Goal: Ask a question: Seek information or help from site administrators or community

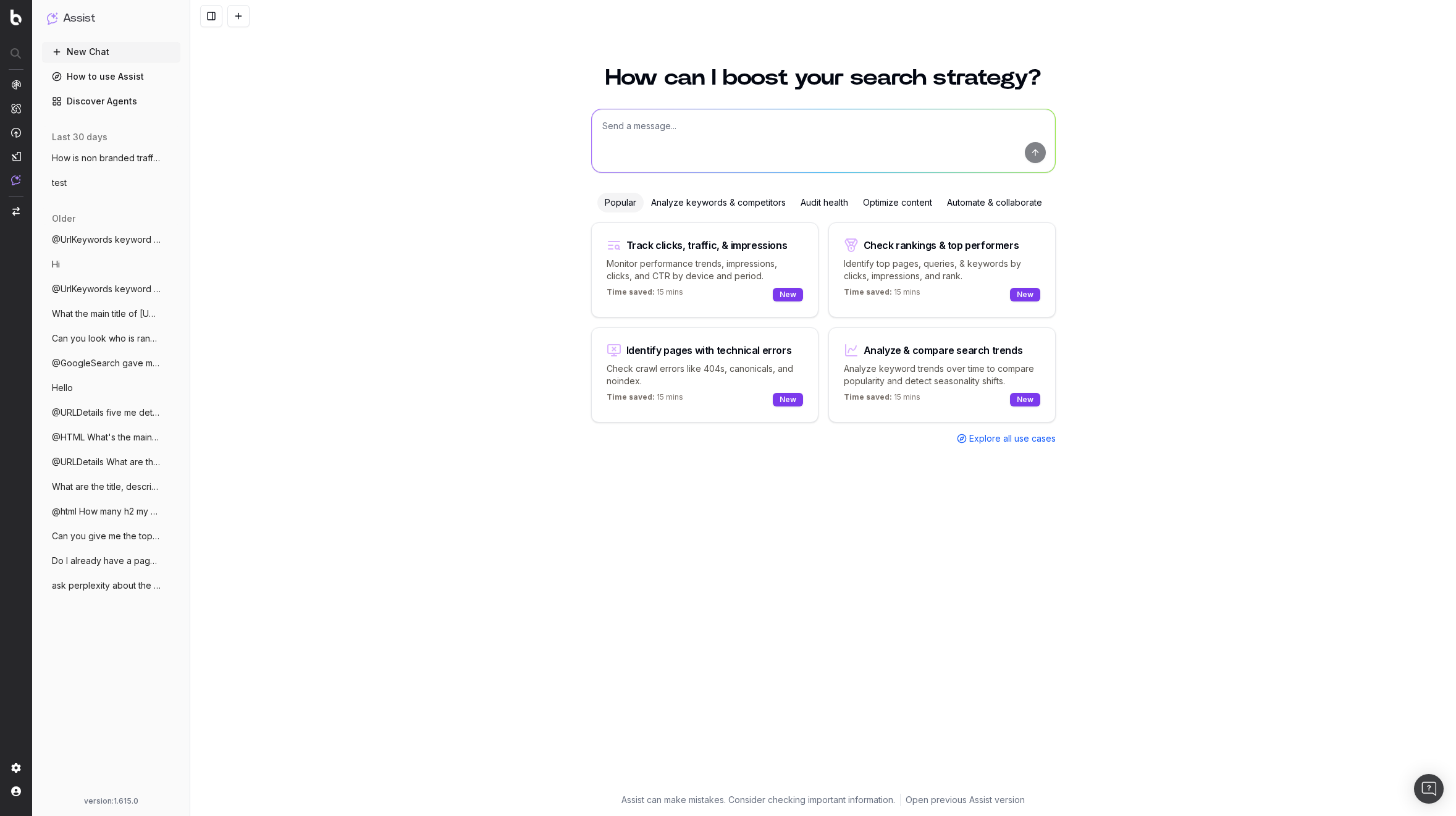
click at [653, 138] on textarea at bounding box center [823, 140] width 463 height 63
type textarea "@data show me clicks for last 7 days"
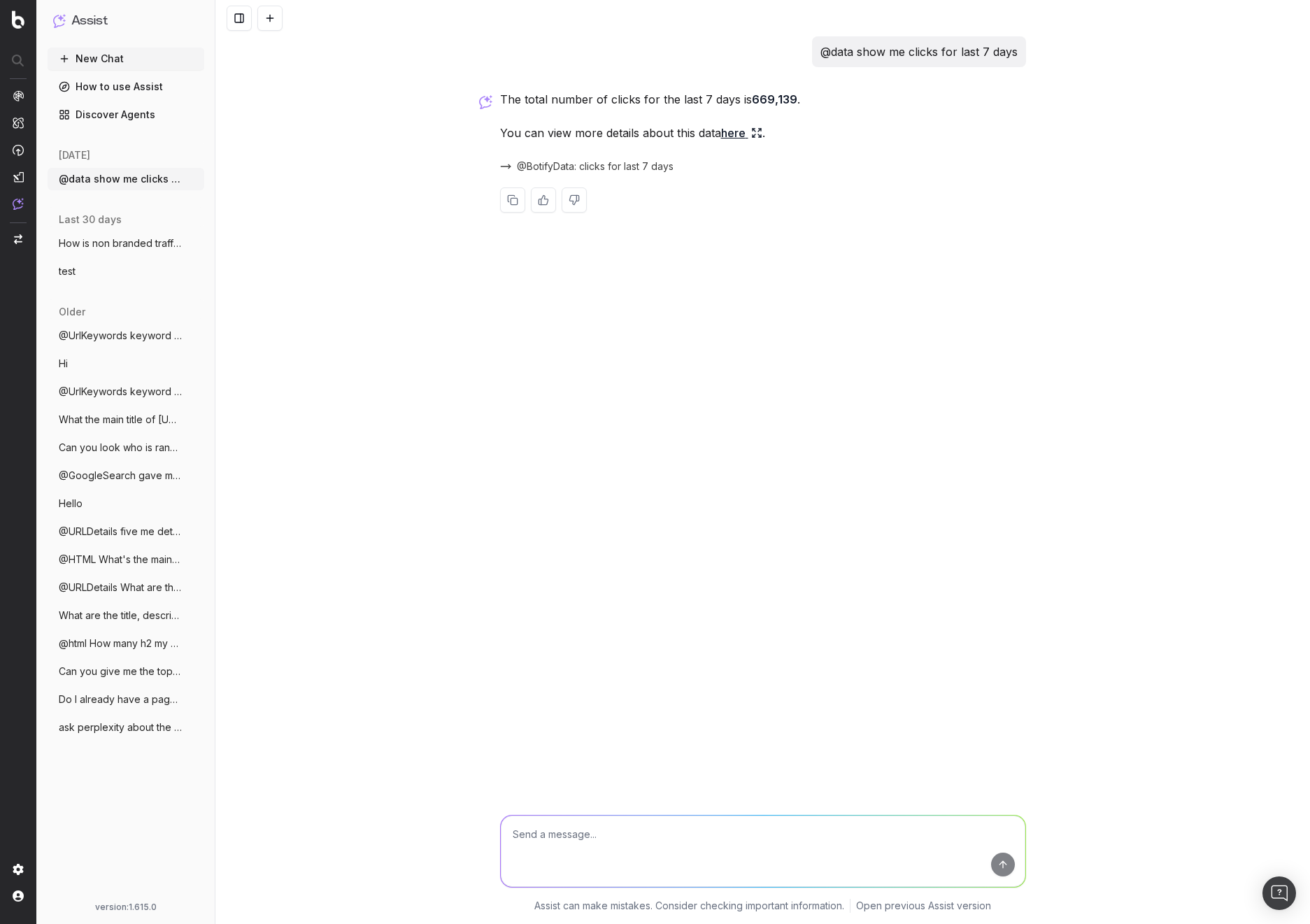
click at [887, 52] on p "@data show me clicks for last 7 days" at bounding box center [920, 51] width 197 height 19
click at [634, 165] on span "@BotifyData: clicks for last 7 days" at bounding box center [594, 165] width 156 height 14
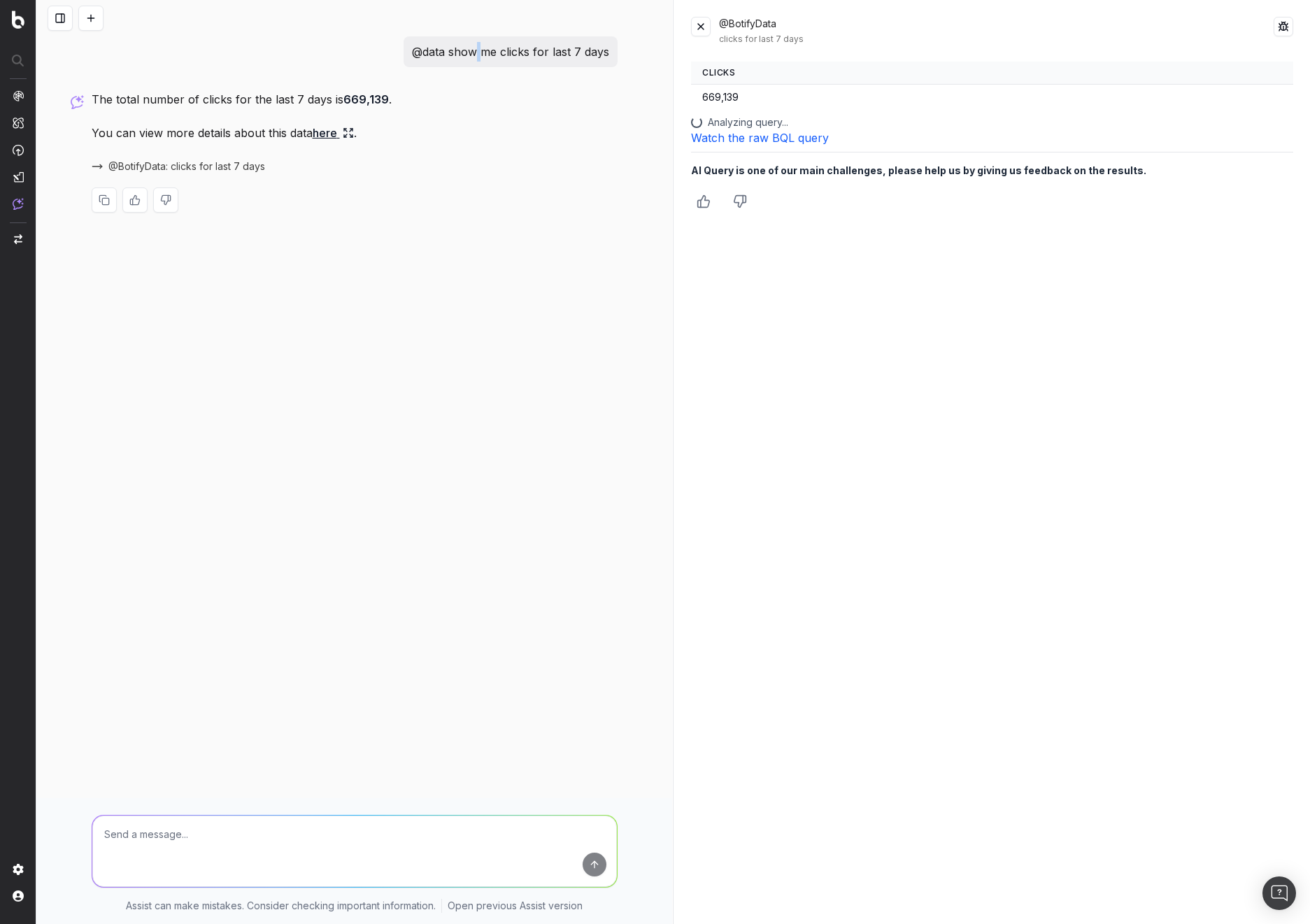
click at [707, 26] on button at bounding box center [700, 26] width 19 height 19
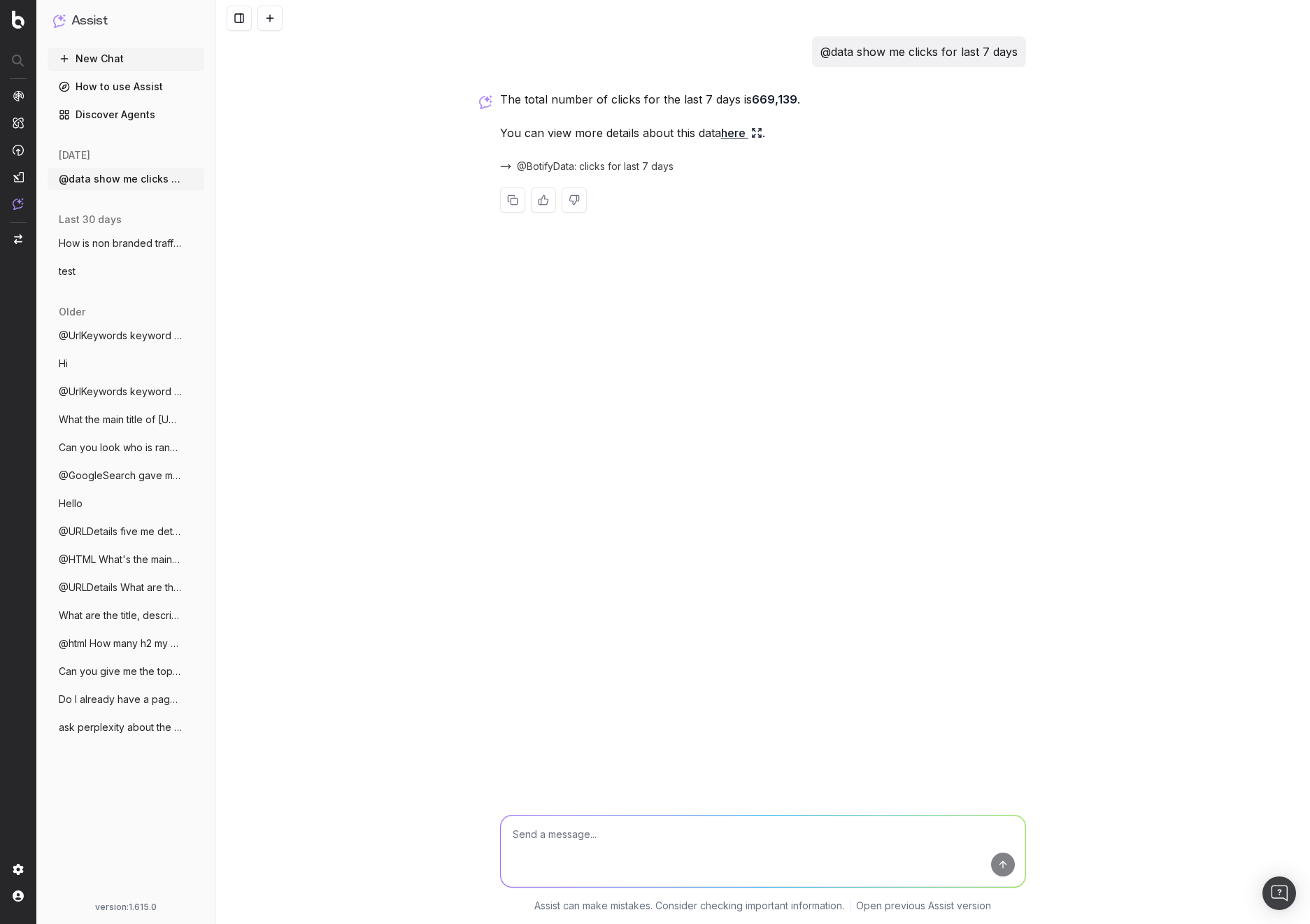
click at [610, 366] on div "@data show me clicks for last 7 days The total number of clicks for the last 7 …" at bounding box center [763, 462] width 1095 height 924
drag, startPoint x: 1020, startPoint y: 57, endPoint x: 937, endPoint y: 57, distance: 83.0
click at [937, 57] on div "@data show me clicks for last 7 days" at bounding box center [919, 52] width 214 height 31
click at [937, 57] on p "@data show me clicks for last 7 days" at bounding box center [920, 51] width 197 height 19
click at [637, 165] on span "@BotifyData: clicks for last 7 days" at bounding box center [594, 165] width 156 height 14
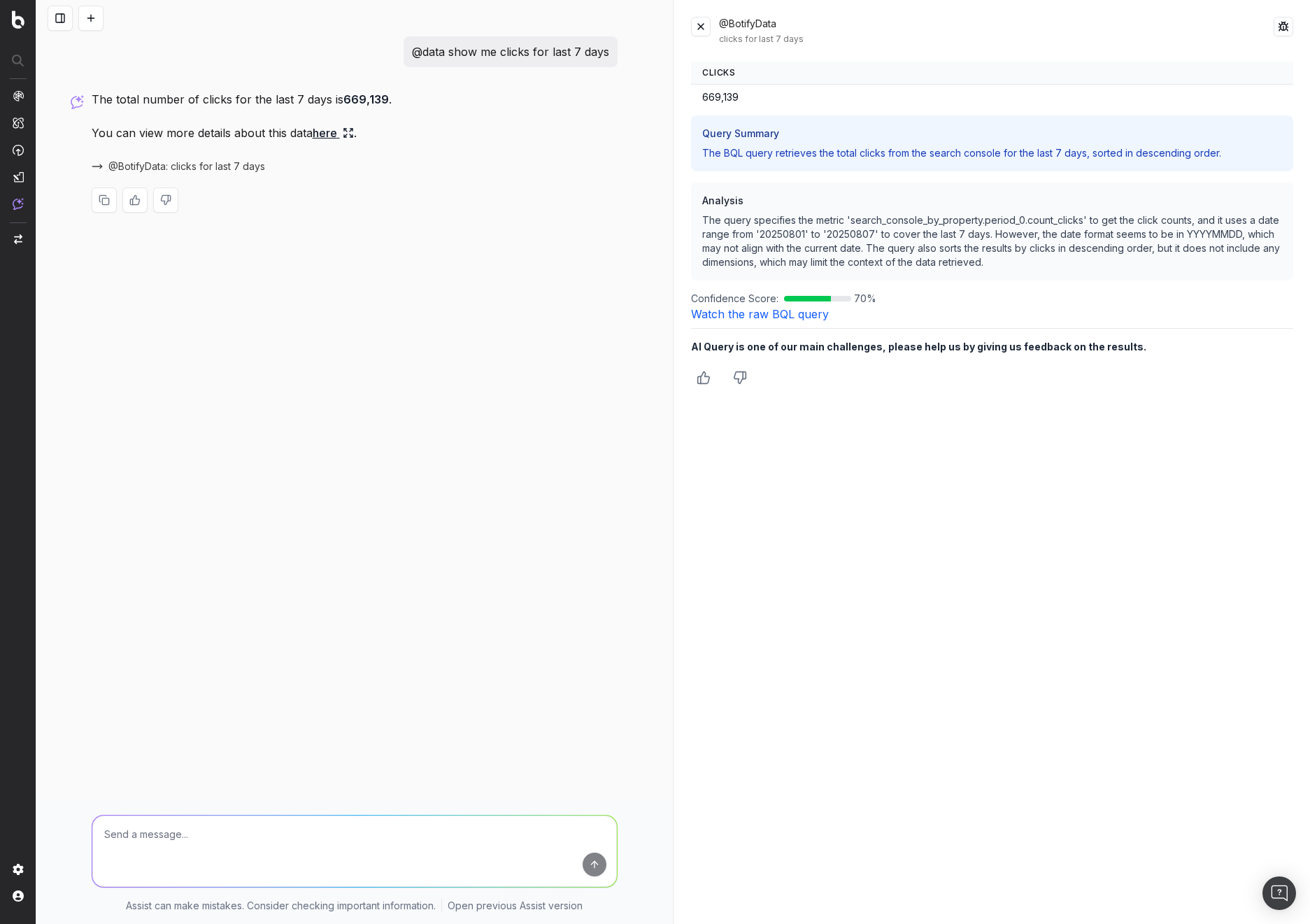
click at [965, 442] on div "@BotifyData clicks for last 7 days Clicks 669,139 Query Summary The BQL query r…" at bounding box center [993, 462] width 636 height 924
click at [967, 520] on div "@BotifyData clicks for last 7 days Clicks 669,139 Query Summary The BQL query r…" at bounding box center [993, 462] width 636 height 924
drag, startPoint x: 245, startPoint y: 855, endPoint x: 272, endPoint y: 782, distance: 77.8
click at [245, 856] on textarea at bounding box center [355, 851] width 525 height 71
drag, startPoint x: 175, startPoint y: 850, endPoint x: 174, endPoint y: 842, distance: 8.1
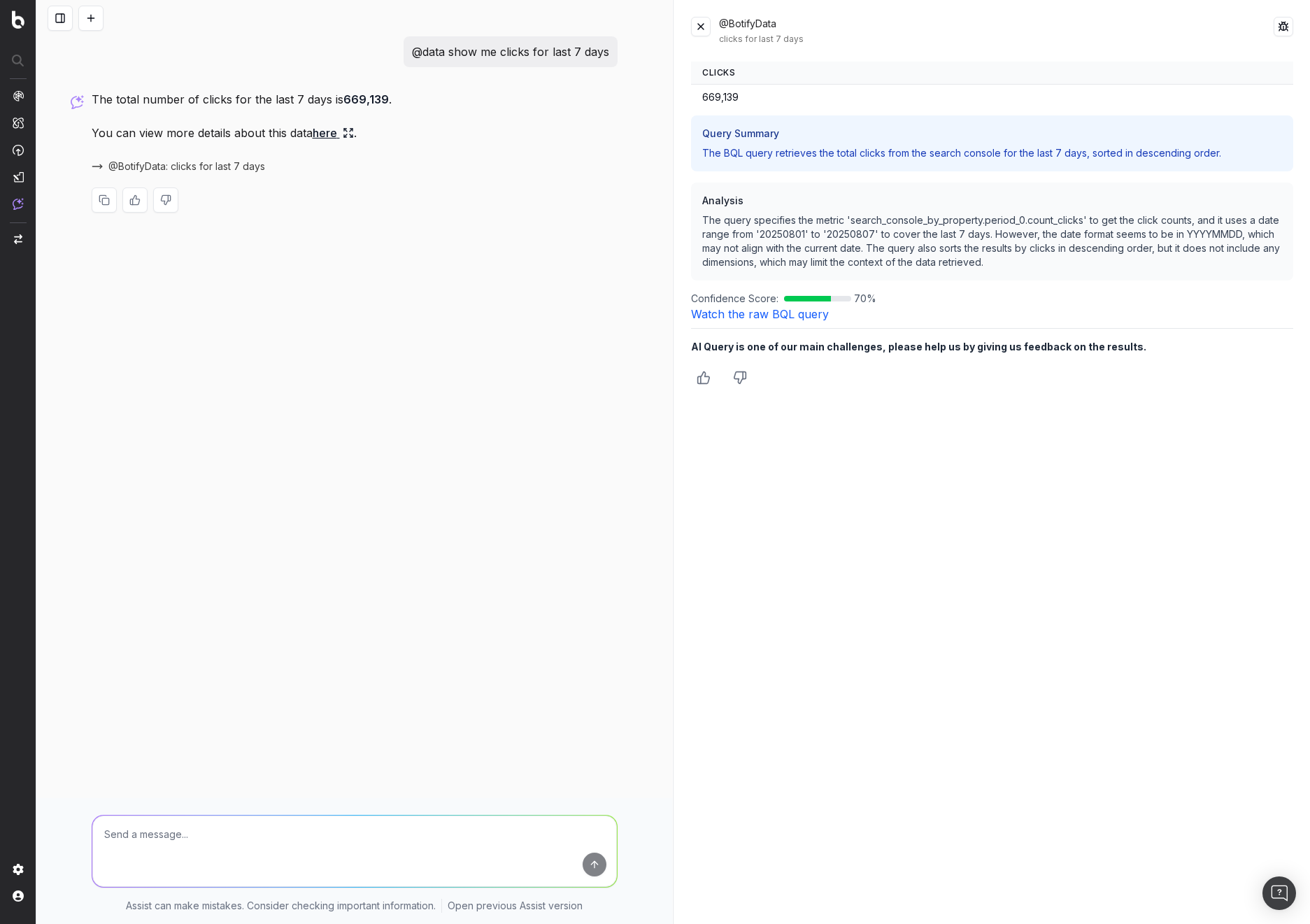
click at [173, 850] on textarea at bounding box center [355, 851] width 525 height 71
type textarea "show me also the ctr"
drag, startPoint x: 452, startPoint y: 51, endPoint x: 614, endPoint y: 49, distance: 162.0
click at [614, 49] on div "@data show me clicks for last 7 days" at bounding box center [511, 52] width 214 height 31
drag, startPoint x: 495, startPoint y: 263, endPoint x: 637, endPoint y: 258, distance: 142.1
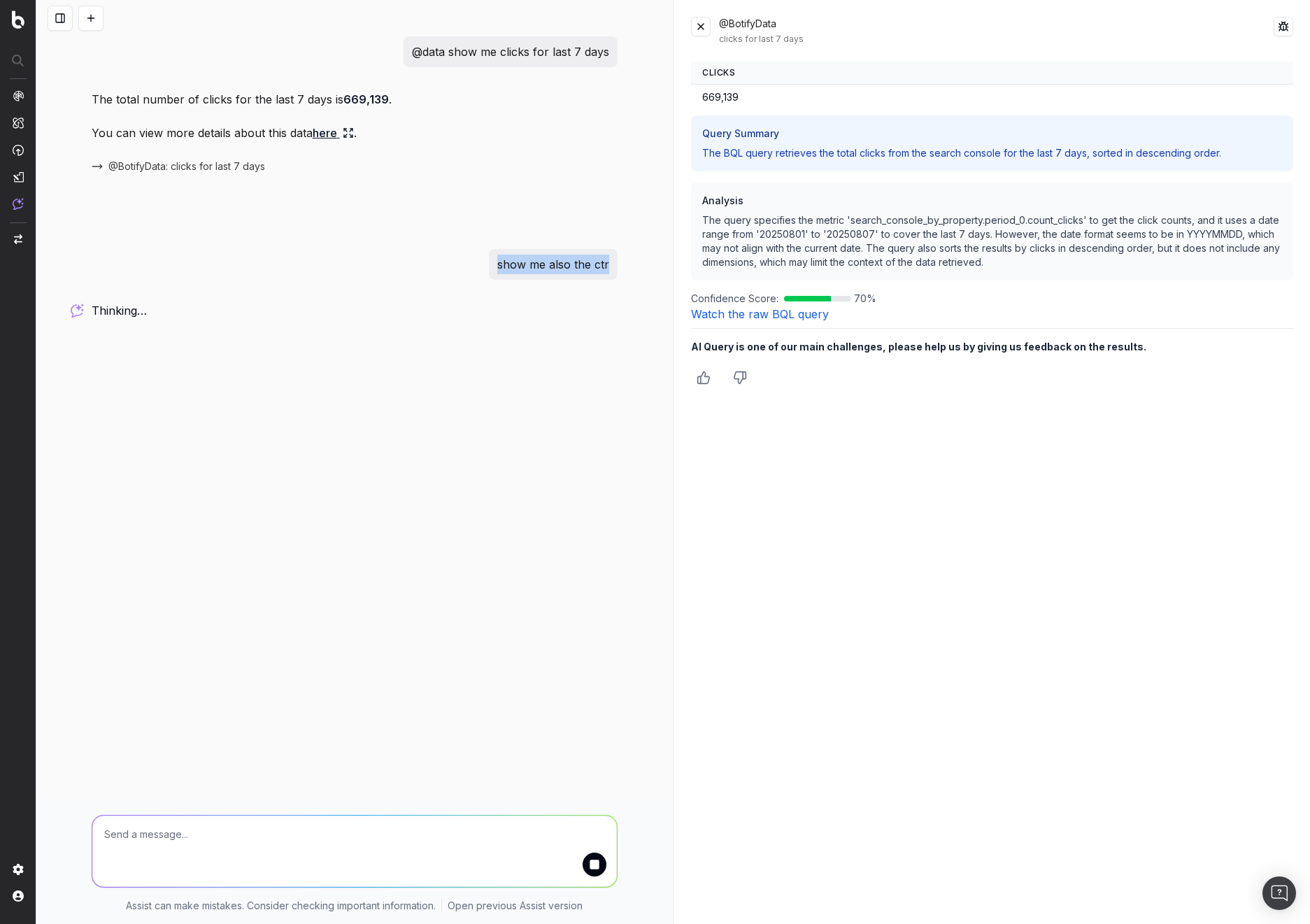
click at [637, 258] on div "@data show me clicks for last 7 days The total number of clicks for the last 7 …" at bounding box center [355, 462] width 636 height 924
click at [450, 345] on div "@data show me clicks for last 7 days The total number of clicks for the last 7 …" at bounding box center [355, 462] width 636 height 924
click at [364, 483] on div "@data show me clicks for last 7 days The total number of clicks for the last 7 …" at bounding box center [355, 462] width 636 height 924
click at [371, 449] on div "@data show me clicks for last 7 days The total number of clicks for the last 7 …" at bounding box center [355, 462] width 636 height 924
click at [448, 463] on div "@data show me clicks for last 7 days The total number of clicks for the last 7 …" at bounding box center [355, 462] width 636 height 924
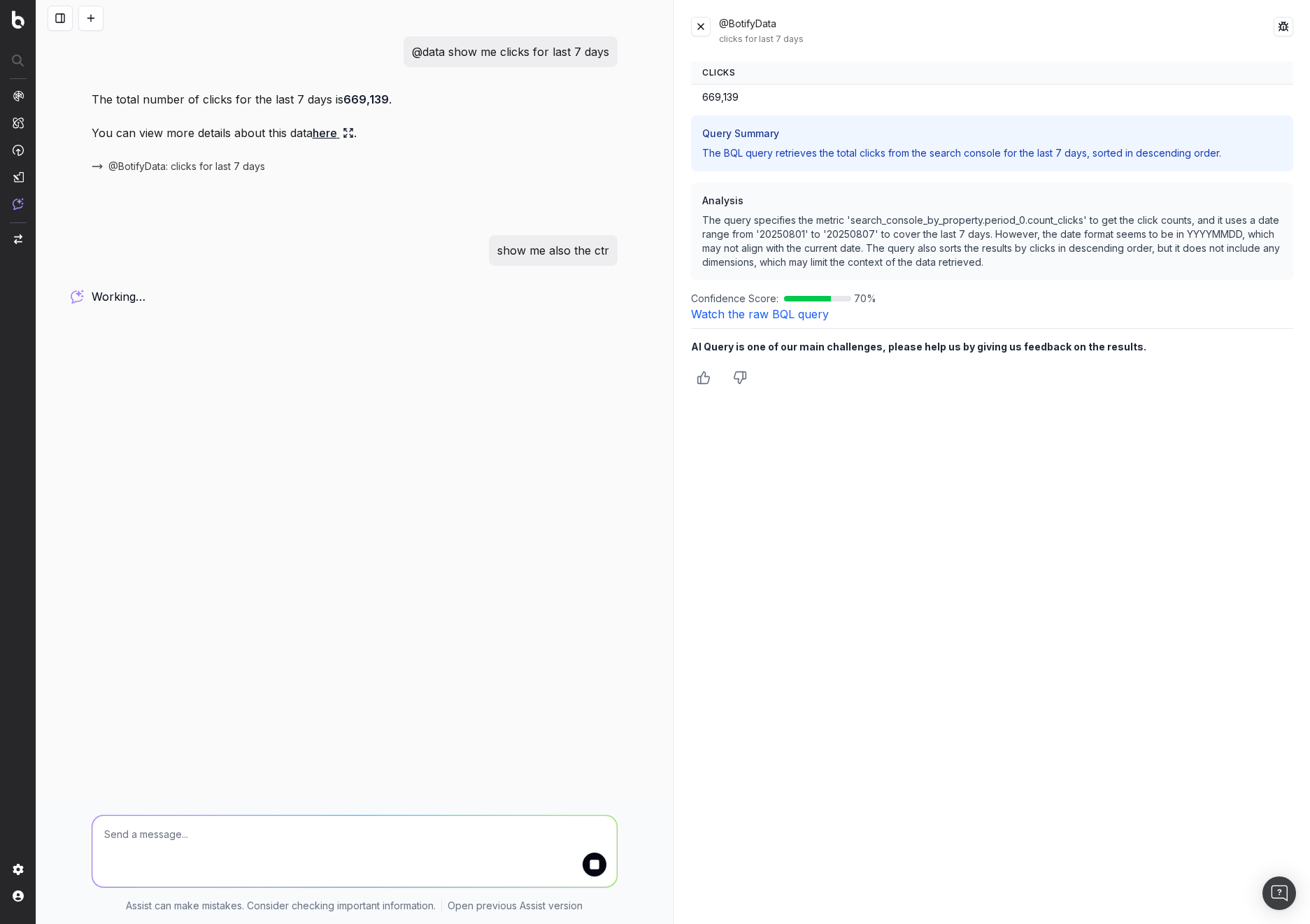
click at [349, 440] on div "@data show me clicks for last 7 days The total number of clicks for the last 7 …" at bounding box center [355, 462] width 636 height 924
click at [362, 521] on div "@data show me clicks for last 7 days The total number of clicks for the last 7 …" at bounding box center [355, 462] width 636 height 924
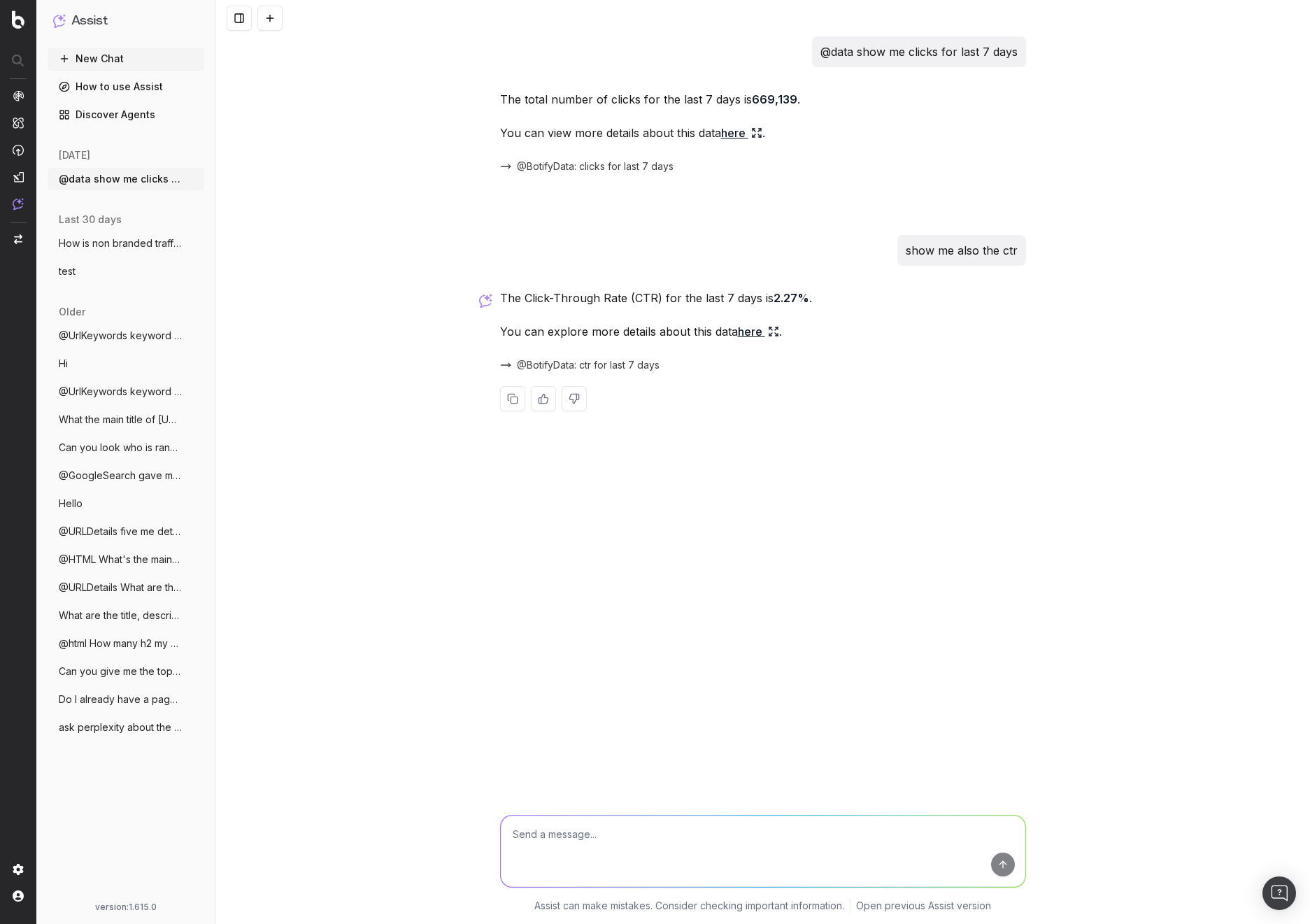
click at [583, 366] on span "@BotifyData: ctr for last 7 days" at bounding box center [588, 365] width 143 height 14
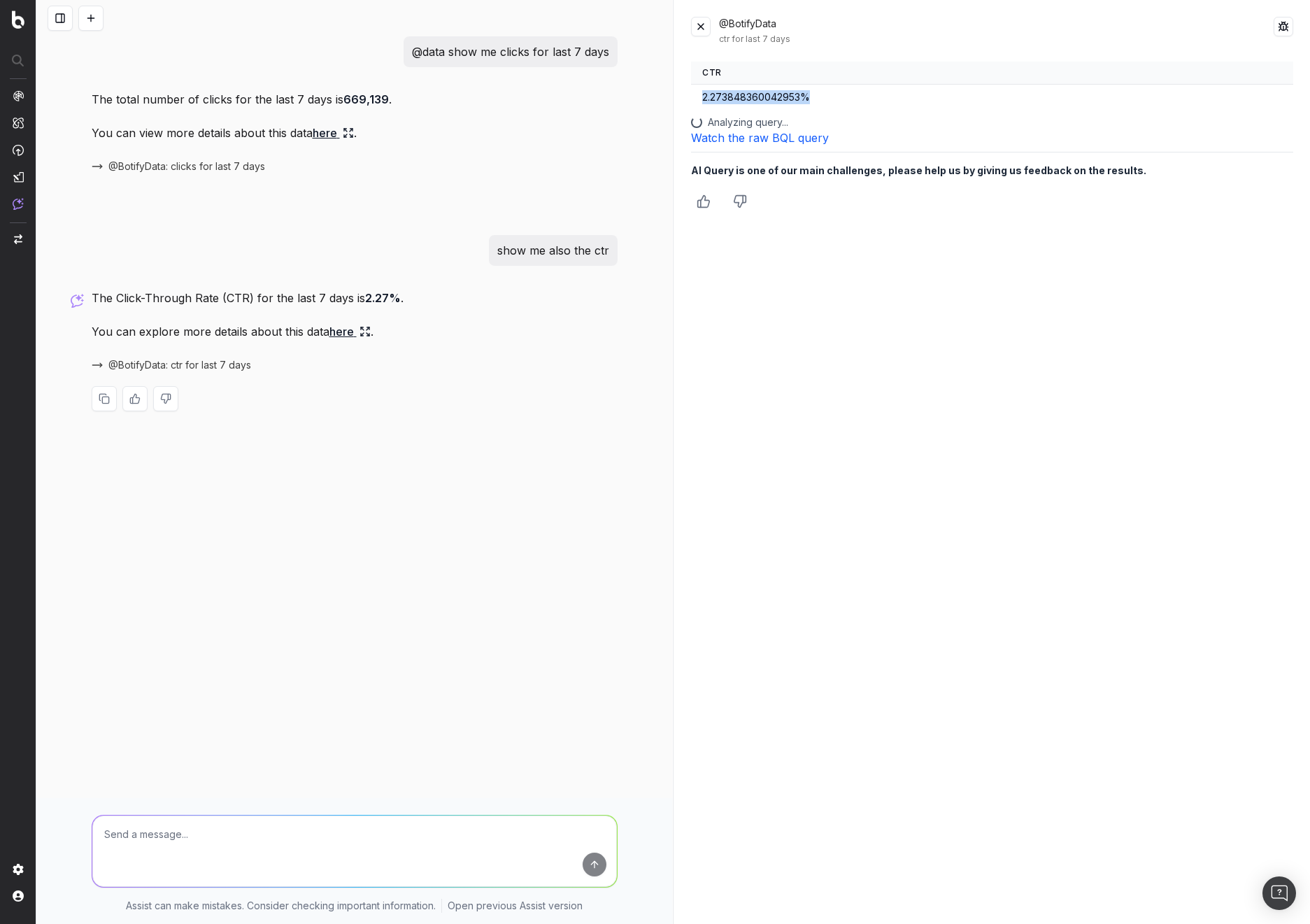
drag, startPoint x: 700, startPoint y: 90, endPoint x: 857, endPoint y: 101, distance: 157.4
click at [857, 101] on td "2.273848360042953%" at bounding box center [992, 98] width 602 height 26
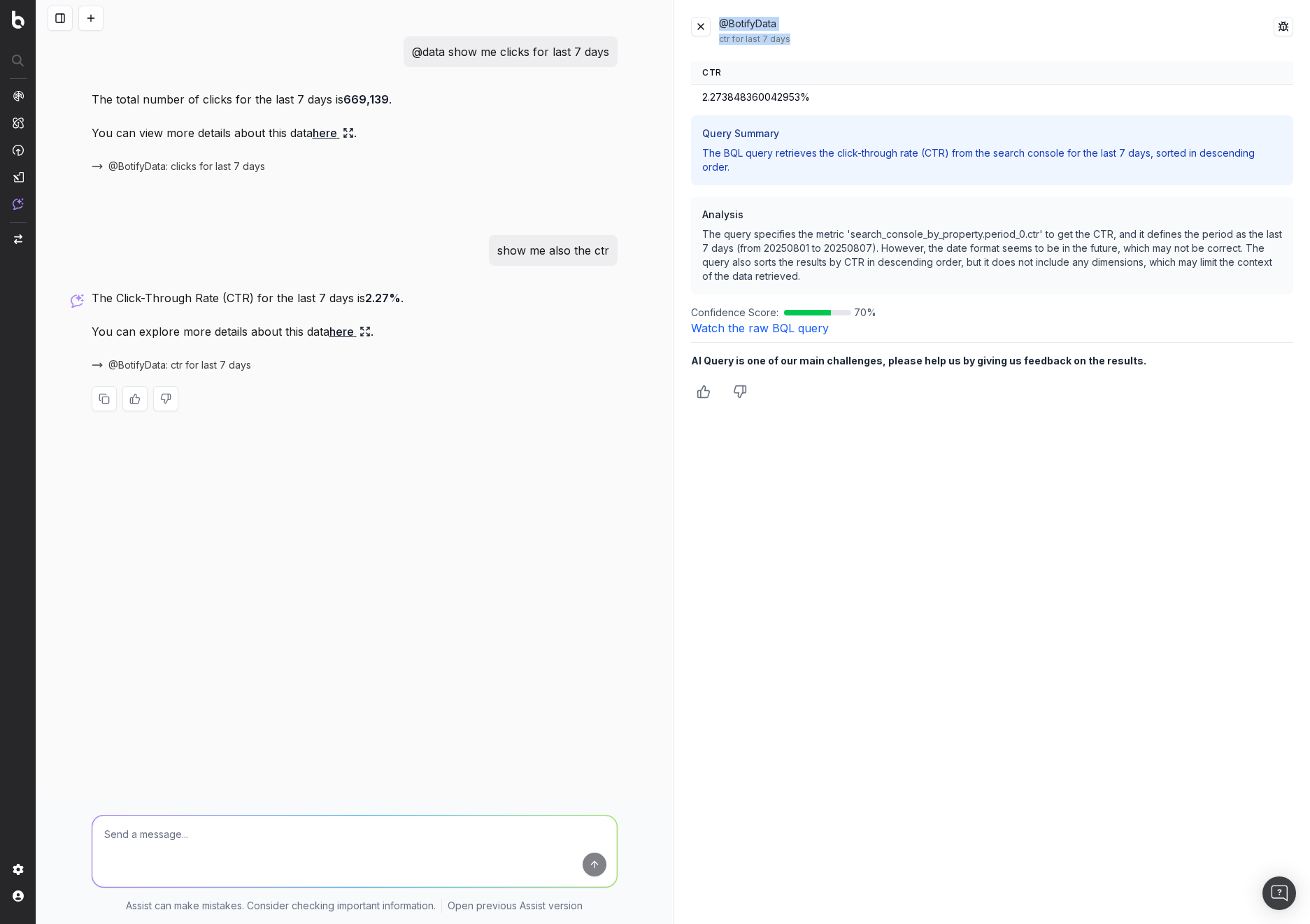
drag, startPoint x: 800, startPoint y: 36, endPoint x: 712, endPoint y: 35, distance: 88.0
click at [712, 35] on div "@BotifyData ctr for last 7 days" at bounding box center [992, 30] width 602 height 28
click at [897, 48] on div "@BotifyData ctr for last 7 days CTR 2.273848360042953% Query Summary The BQL qu…" at bounding box center [993, 462] width 636 height 924
click at [443, 547] on div "@data show me clicks for last 7 days The total number of clicks for the last 7 …" at bounding box center [355, 462] width 636 height 924
drag, startPoint x: 785, startPoint y: 42, endPoint x: 719, endPoint y: 40, distance: 66.0
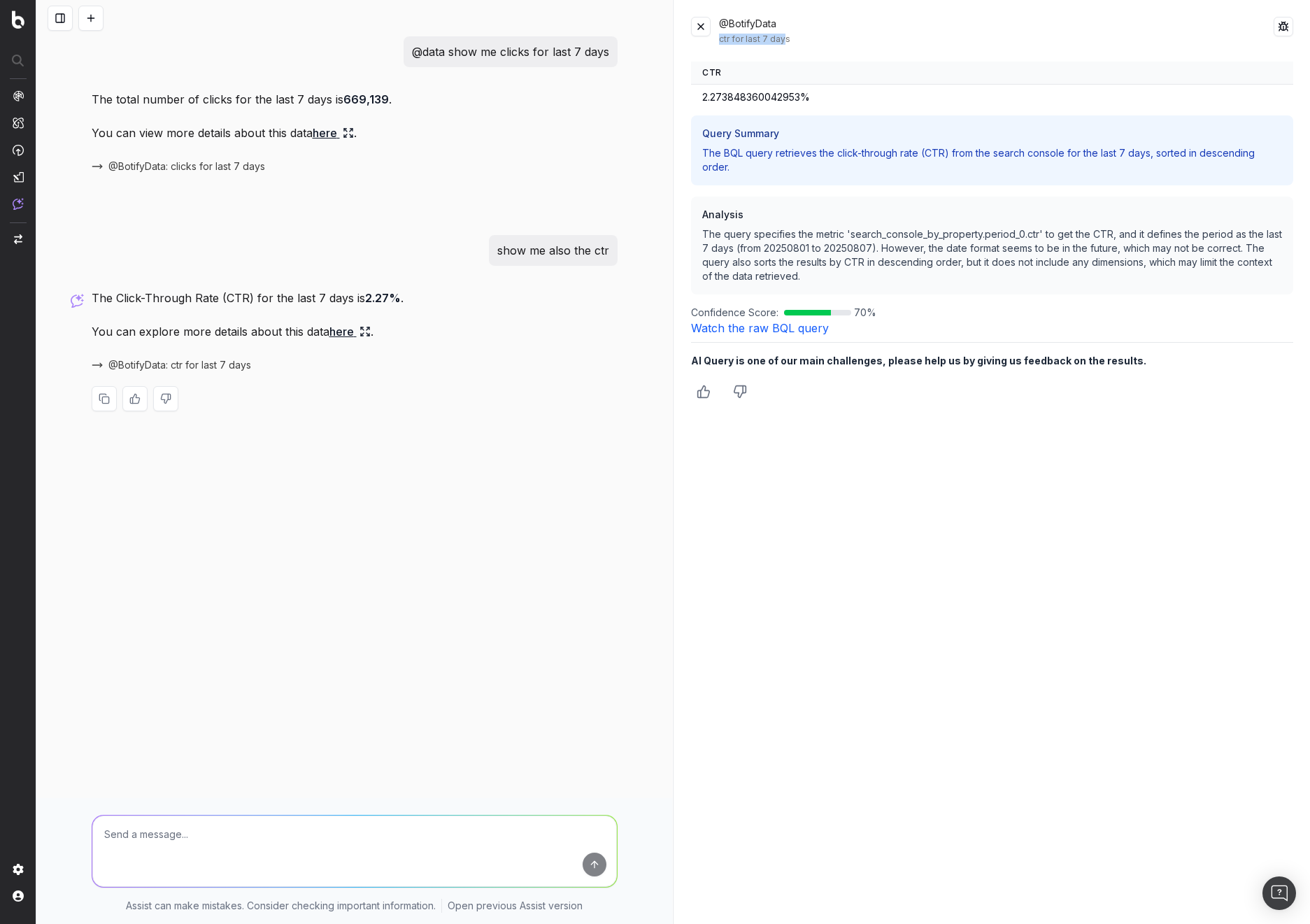
click at [719, 40] on div "ctr for last 7 days" at bounding box center [996, 39] width 555 height 11
click at [719, 40] on div "@BotifyData ctr for last 7 days" at bounding box center [992, 30] width 602 height 28
drag, startPoint x: 719, startPoint y: 40, endPoint x: 794, endPoint y: 39, distance: 75.0
click at [794, 39] on div "@BotifyData ctr for last 7 days" at bounding box center [992, 30] width 602 height 28
click at [470, 481] on div "@data show me clicks for last 7 days The total number of clicks for the last 7 …" at bounding box center [355, 462] width 636 height 924
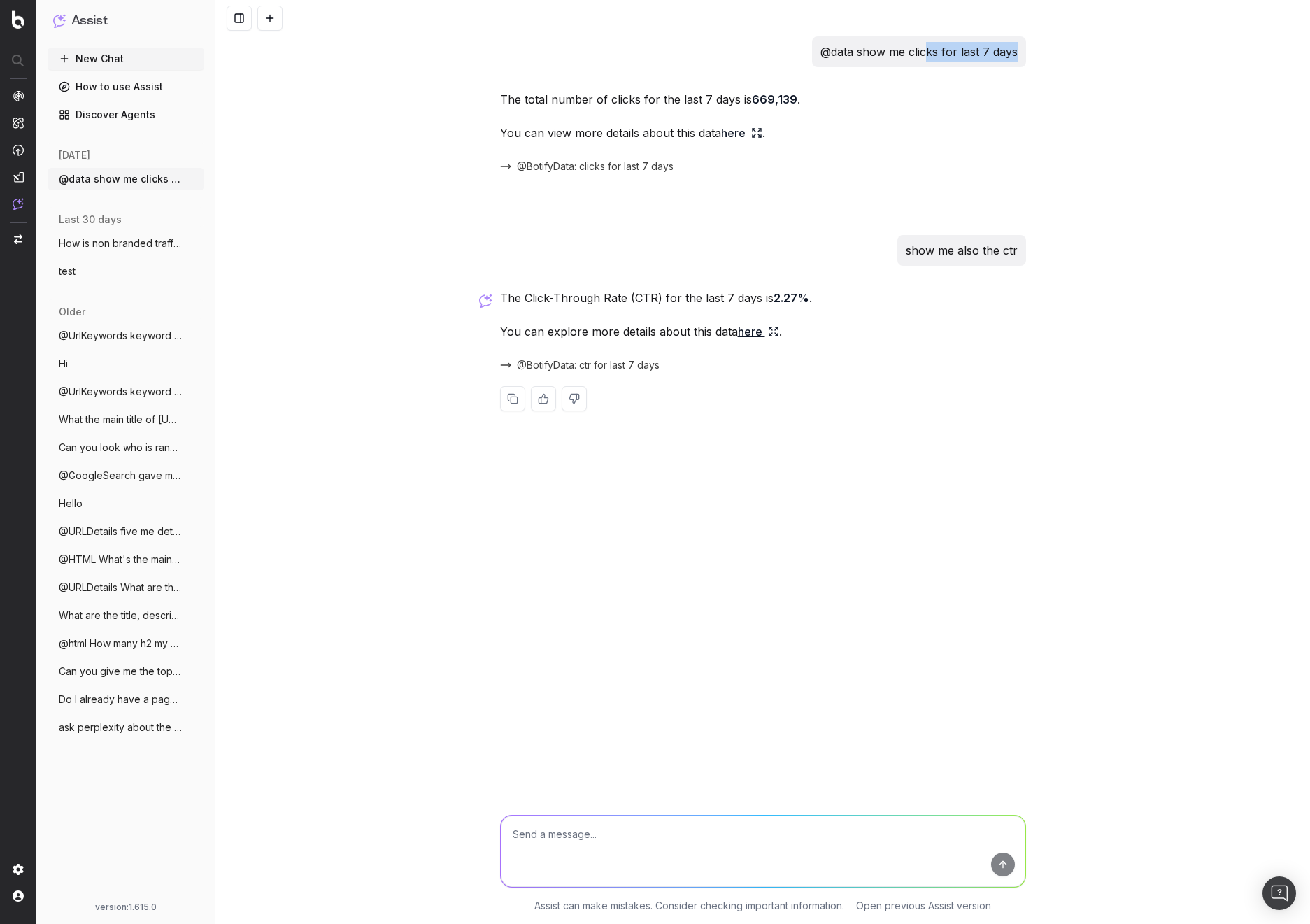
drag, startPoint x: 929, startPoint y: 52, endPoint x: 1027, endPoint y: 43, distance: 98.4
click at [1027, 43] on div "@data show me clicks for last 7 days The total number of clicks for the last 7 …" at bounding box center [763, 235] width 538 height 398
click at [999, 63] on div "@data show me clicks for last 7 days" at bounding box center [919, 52] width 214 height 31
click at [903, 49] on p "@data show me clicks for last 7 days" at bounding box center [920, 51] width 197 height 19
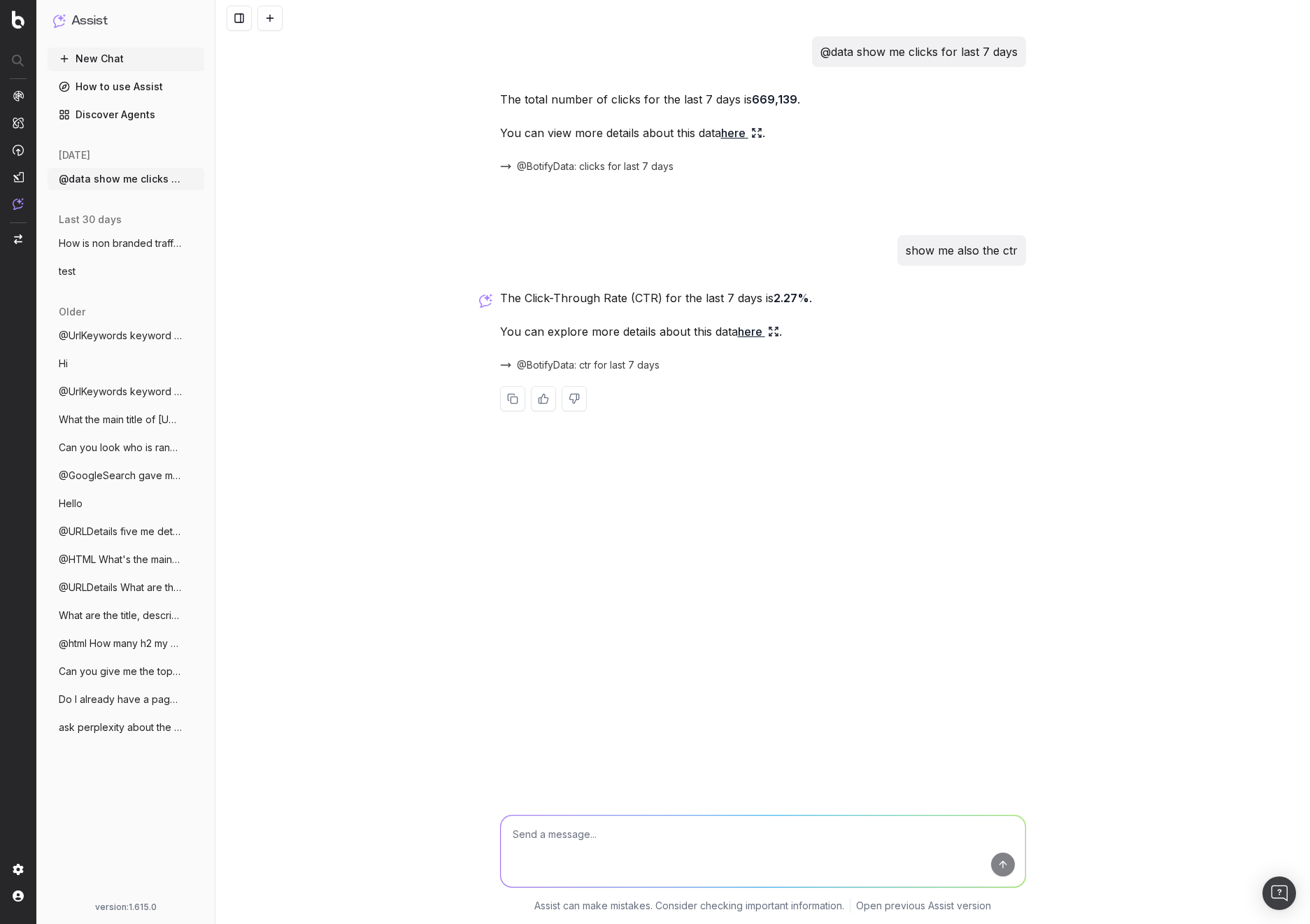
click at [603, 846] on textarea at bounding box center [763, 851] width 525 height 71
type textarea "show me both"
click at [675, 832] on textarea at bounding box center [763, 851] width 525 height 71
click at [662, 529] on link "View Details" at bounding box center [654, 529] width 82 height 19
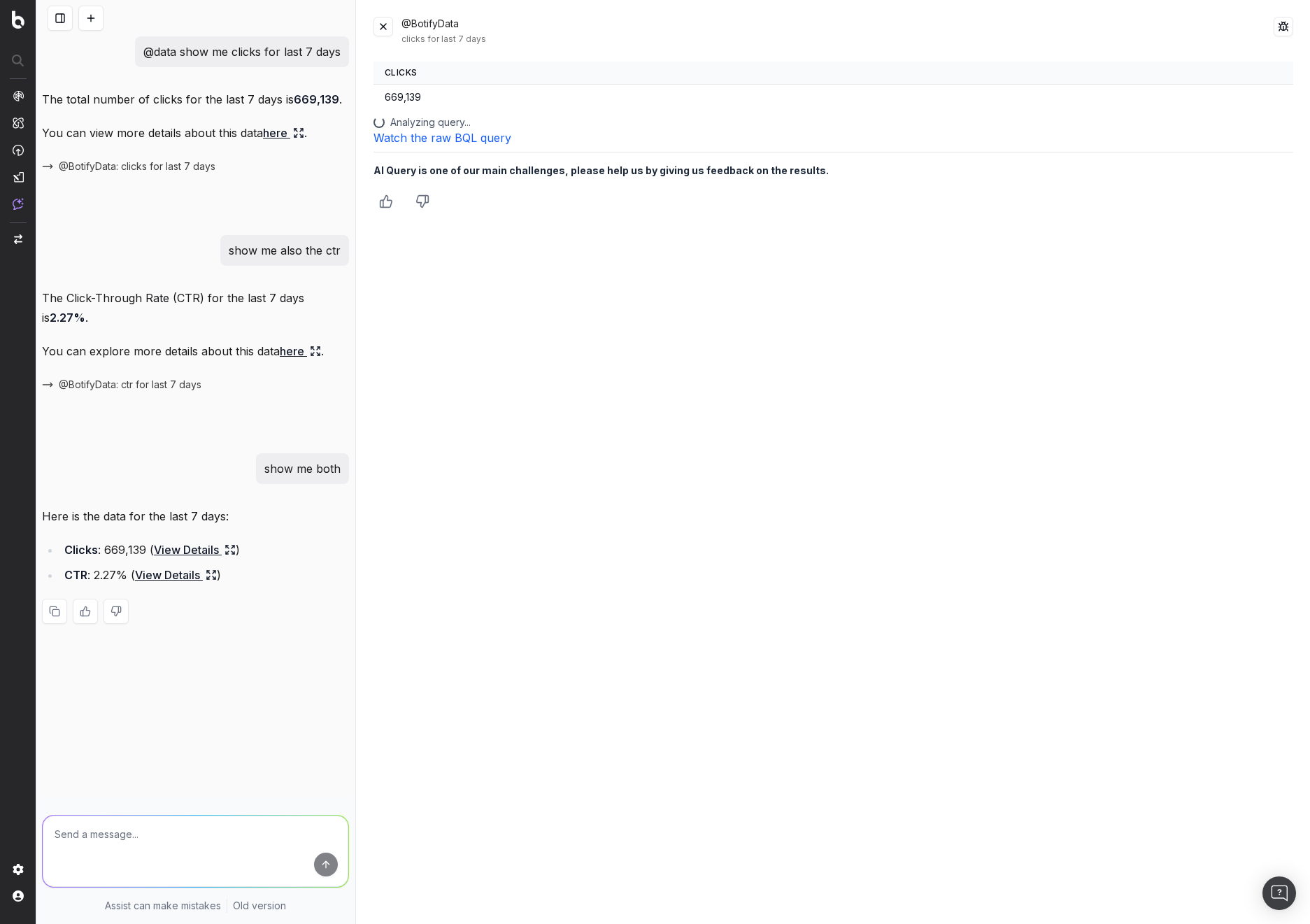
click at [163, 573] on link "View Details" at bounding box center [176, 574] width 82 height 19
click at [389, 27] on button at bounding box center [383, 26] width 19 height 19
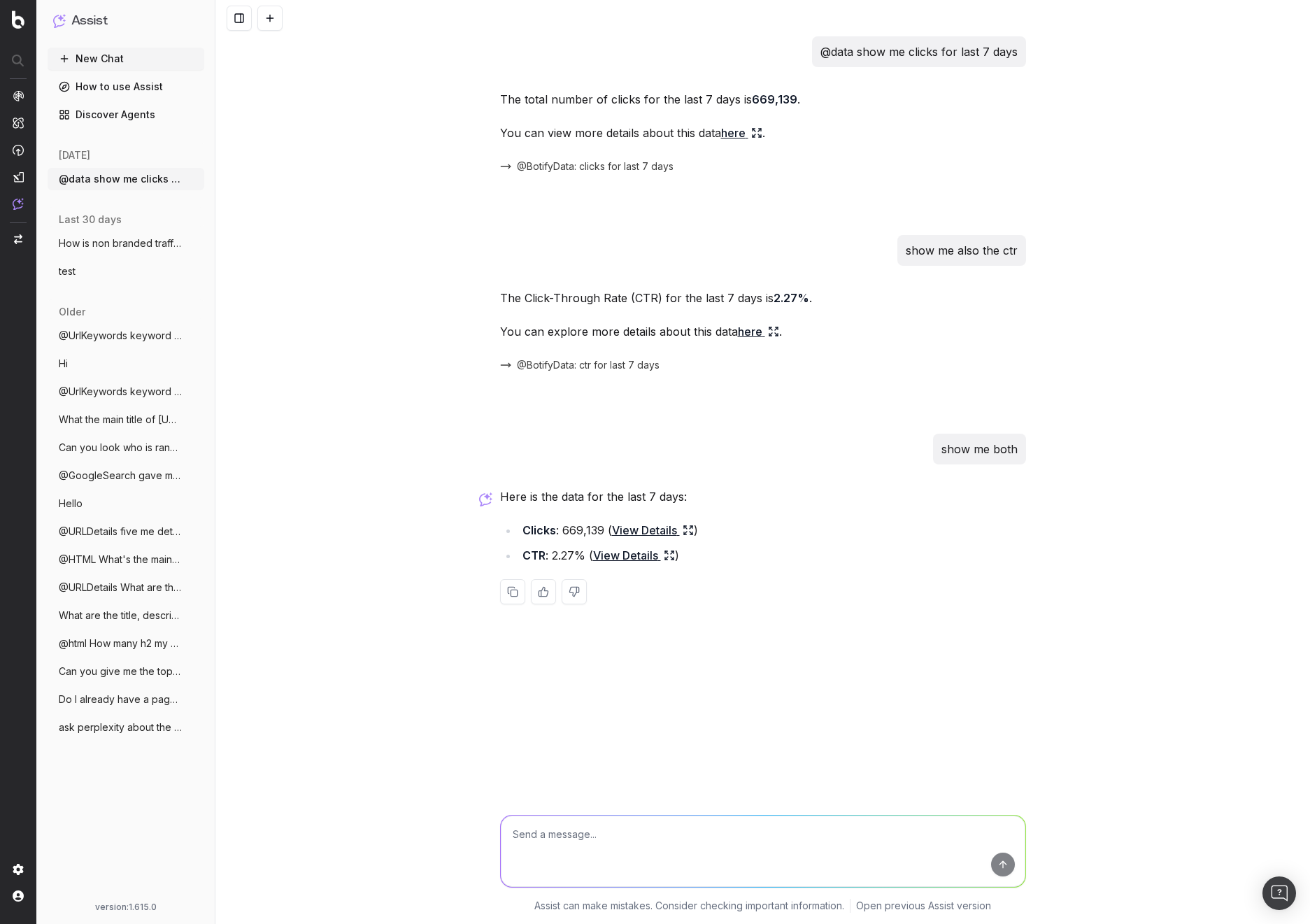
click at [405, 285] on div "@data show me clicks for last 7 days The total number of clicks for the last 7 …" at bounding box center [763, 462] width 1095 height 924
click at [604, 362] on span "@BotifyData: ctr for last 7 days" at bounding box center [588, 365] width 143 height 14
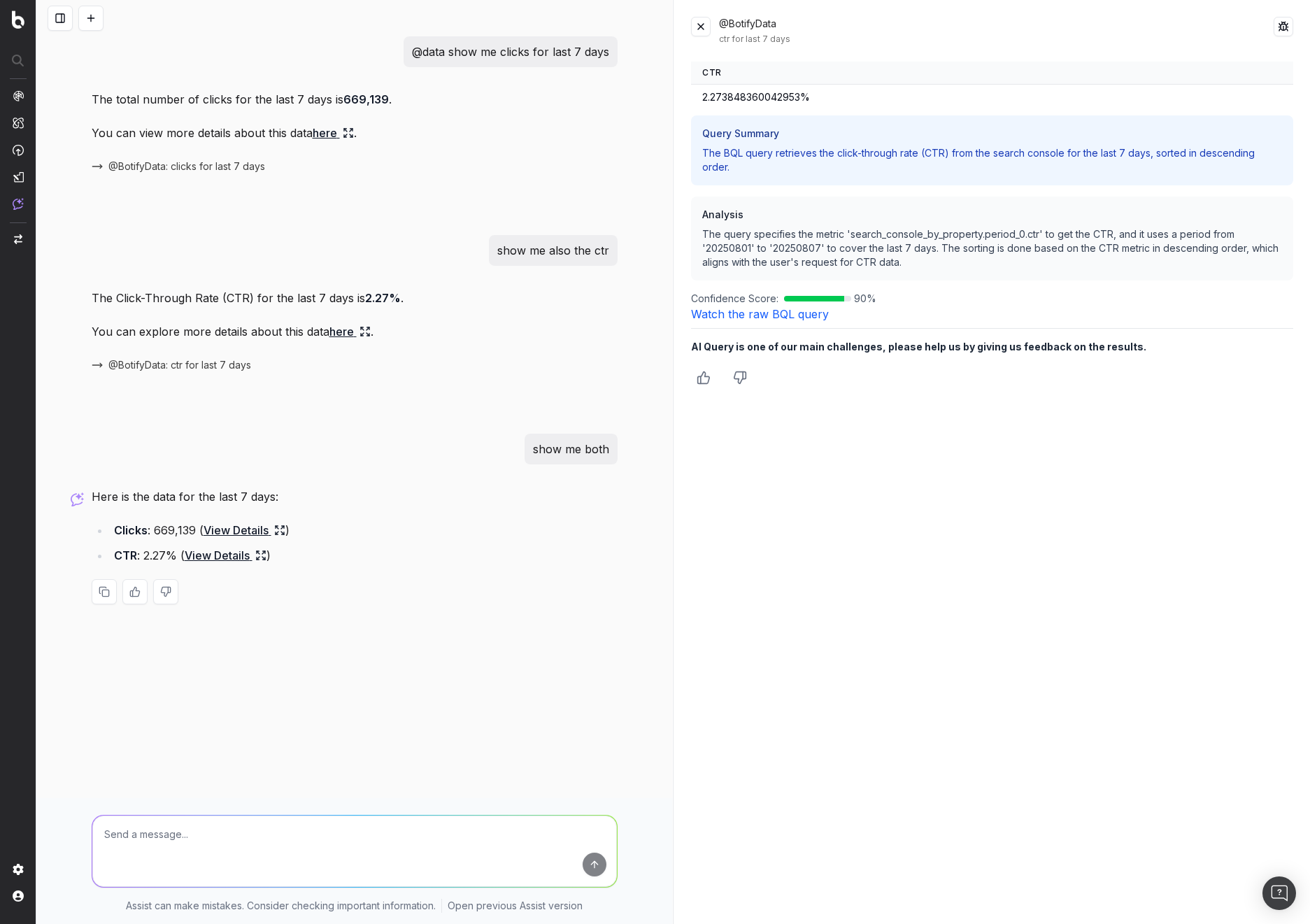
click at [1124, 604] on div "@BotifyData ctr for last 7 days CTR 2.273848360042953% Query Summary The BQL qu…" at bounding box center [993, 462] width 636 height 924
drag, startPoint x: 1126, startPoint y: 421, endPoint x: 1097, endPoint y: 419, distance: 29.1
click at [1126, 421] on div "@BotifyData ctr for last 7 days CTR 2.273848360042953% Query Summary The BQL qu…" at bounding box center [993, 462] width 636 height 924
click at [748, 34] on div "ctr for last 7 days" at bounding box center [996, 39] width 555 height 11
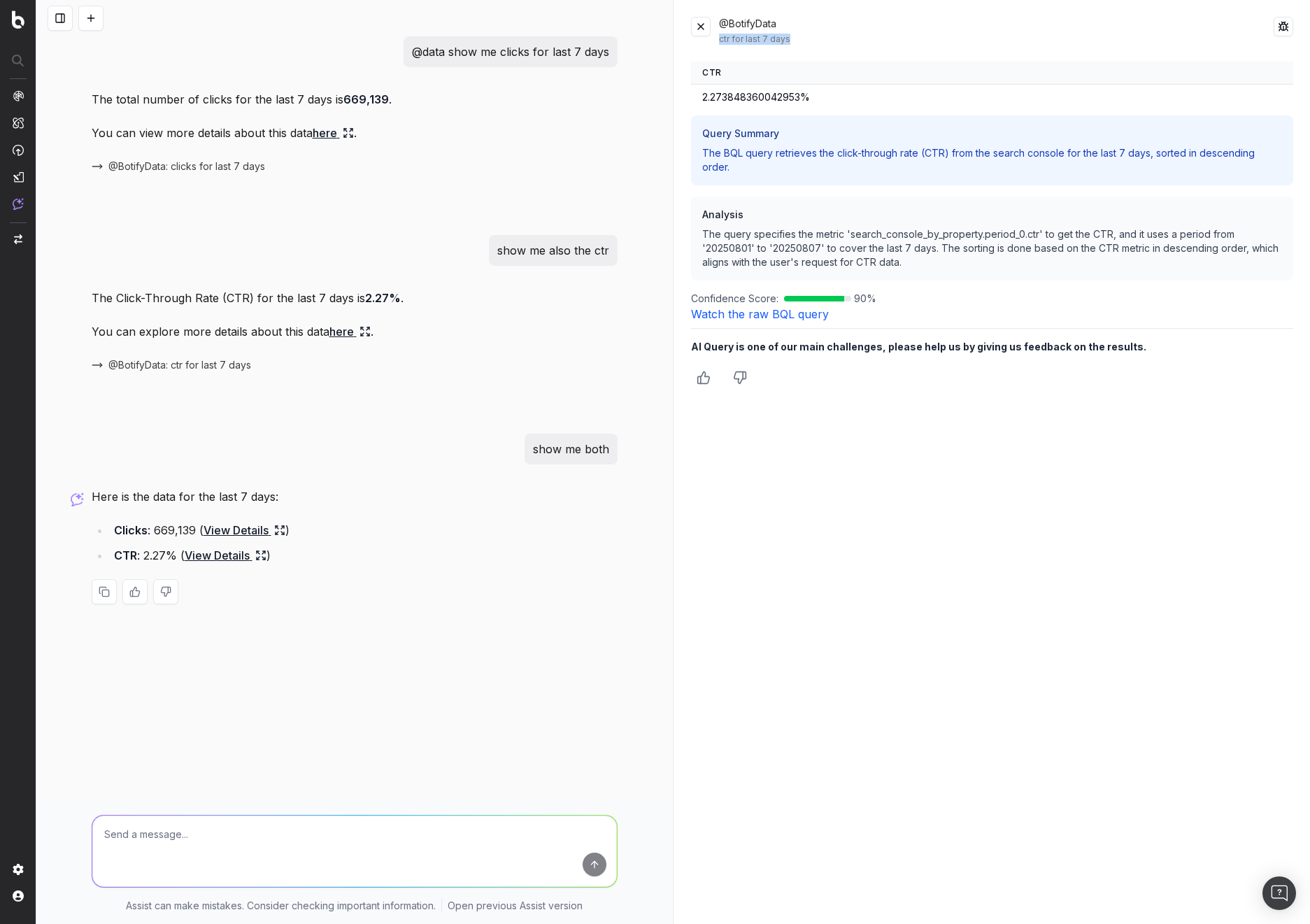
click at [748, 34] on div "ctr for last 7 days" at bounding box center [996, 39] width 555 height 11
drag, startPoint x: 462, startPoint y: 52, endPoint x: 609, endPoint y: 43, distance: 147.3
click at [609, 43] on div "@data show me clicks for last 7 days" at bounding box center [511, 52] width 214 height 31
drag, startPoint x: 545, startPoint y: 250, endPoint x: 612, endPoint y: 250, distance: 67.0
click at [612, 250] on div "show me also the ctr" at bounding box center [553, 250] width 129 height 31
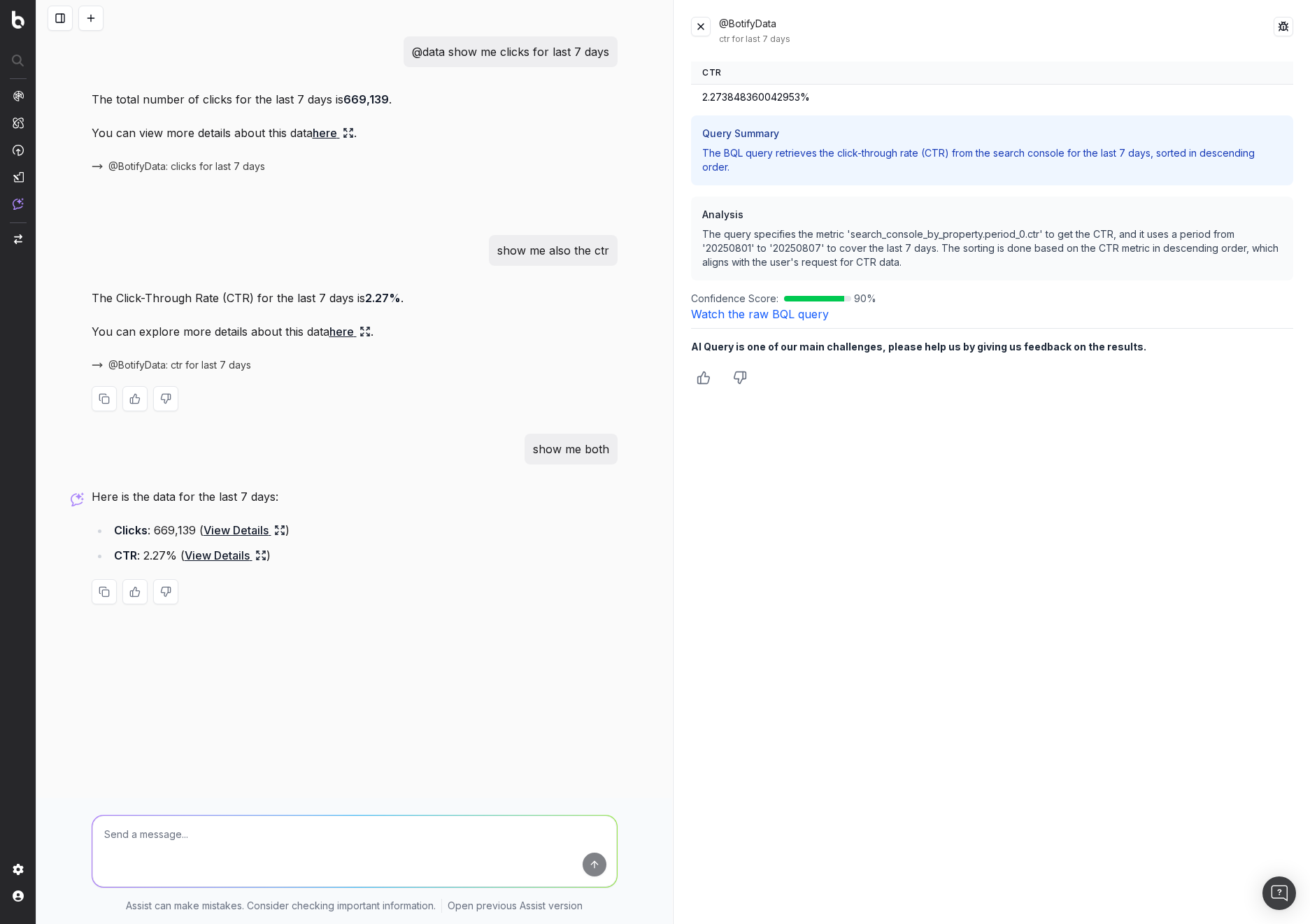
click at [390, 388] on div at bounding box center [354, 398] width 526 height 26
